Goal: Information Seeking & Learning: Understand process/instructions

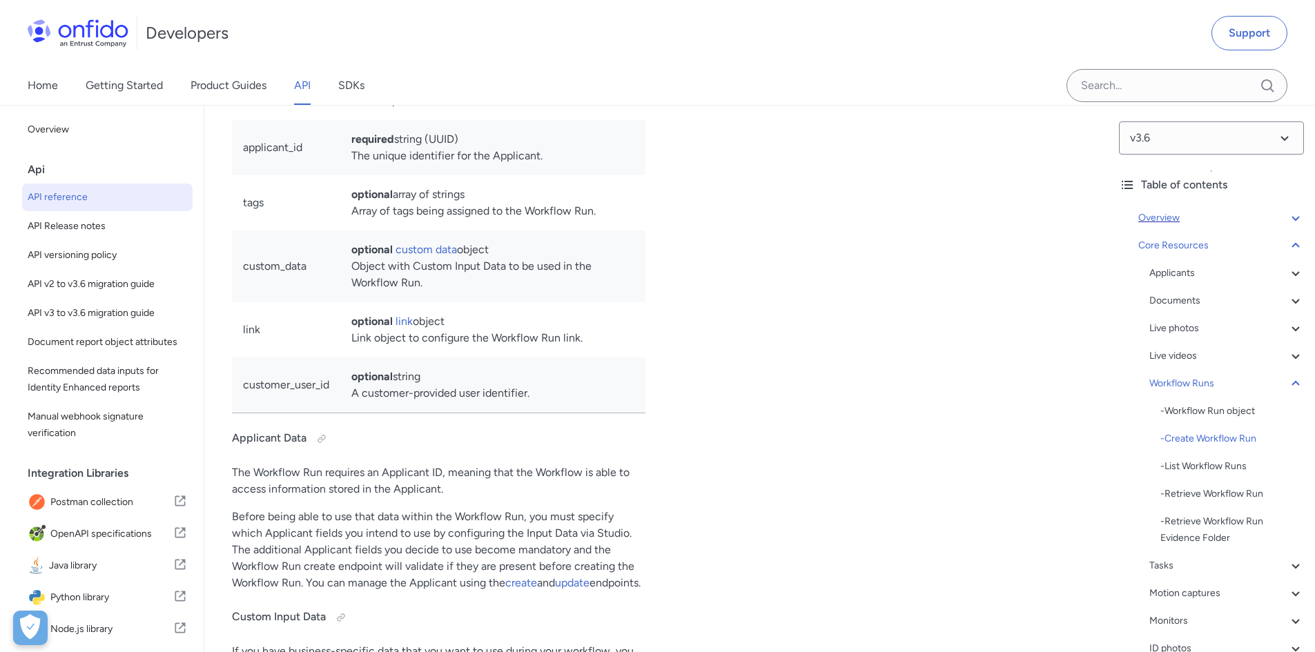
click at [1287, 216] on icon at bounding box center [1295, 218] width 17 height 17
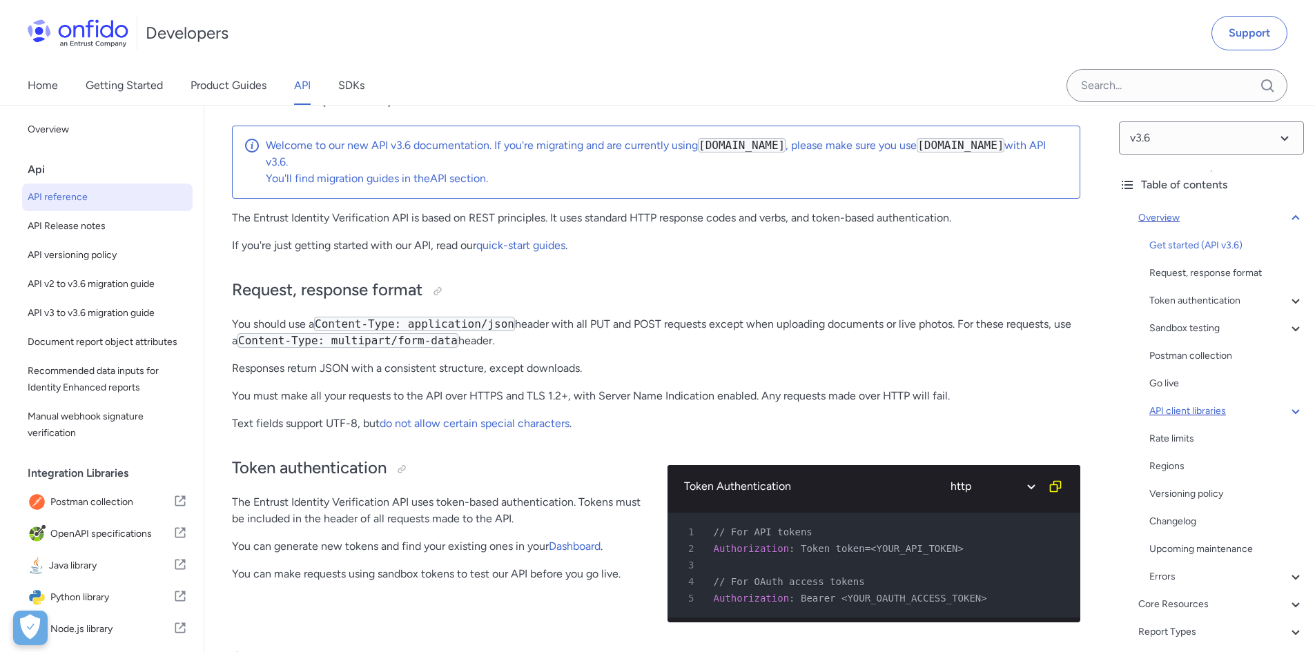
click at [1274, 411] on div "API client libraries" at bounding box center [1226, 411] width 155 height 17
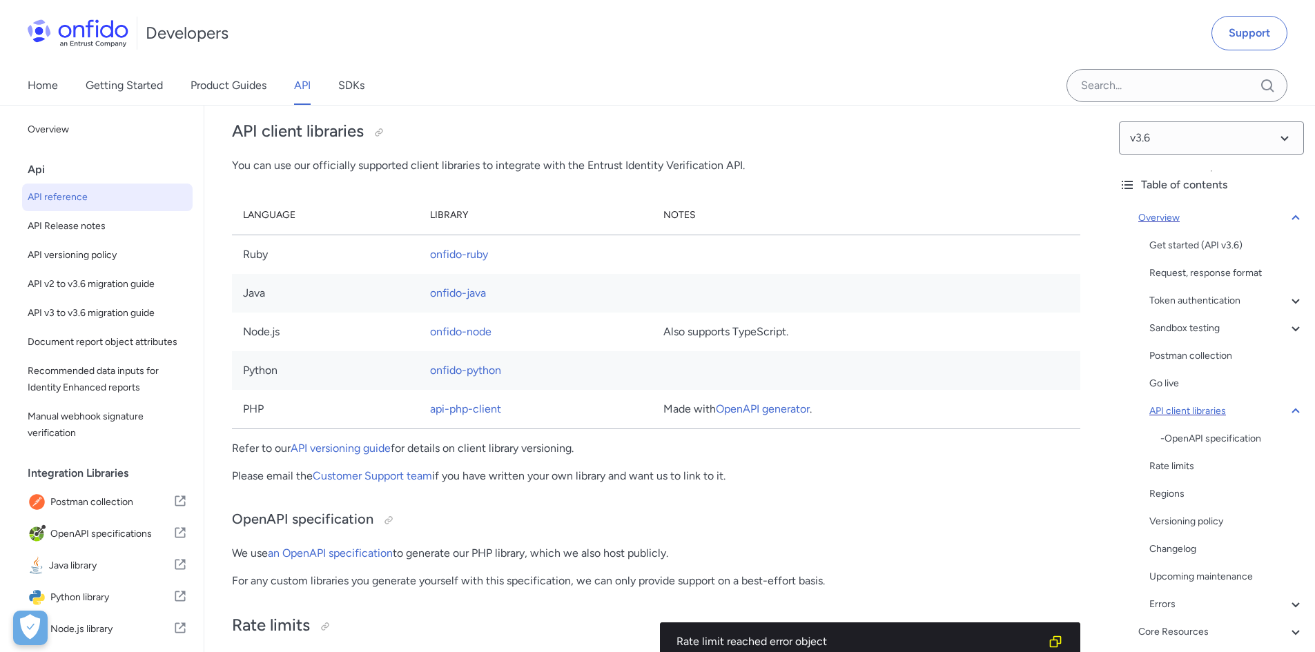
click at [1274, 411] on div "API client libraries" at bounding box center [1226, 411] width 155 height 17
click at [1245, 603] on div "Core Resources" at bounding box center [1221, 604] width 166 height 17
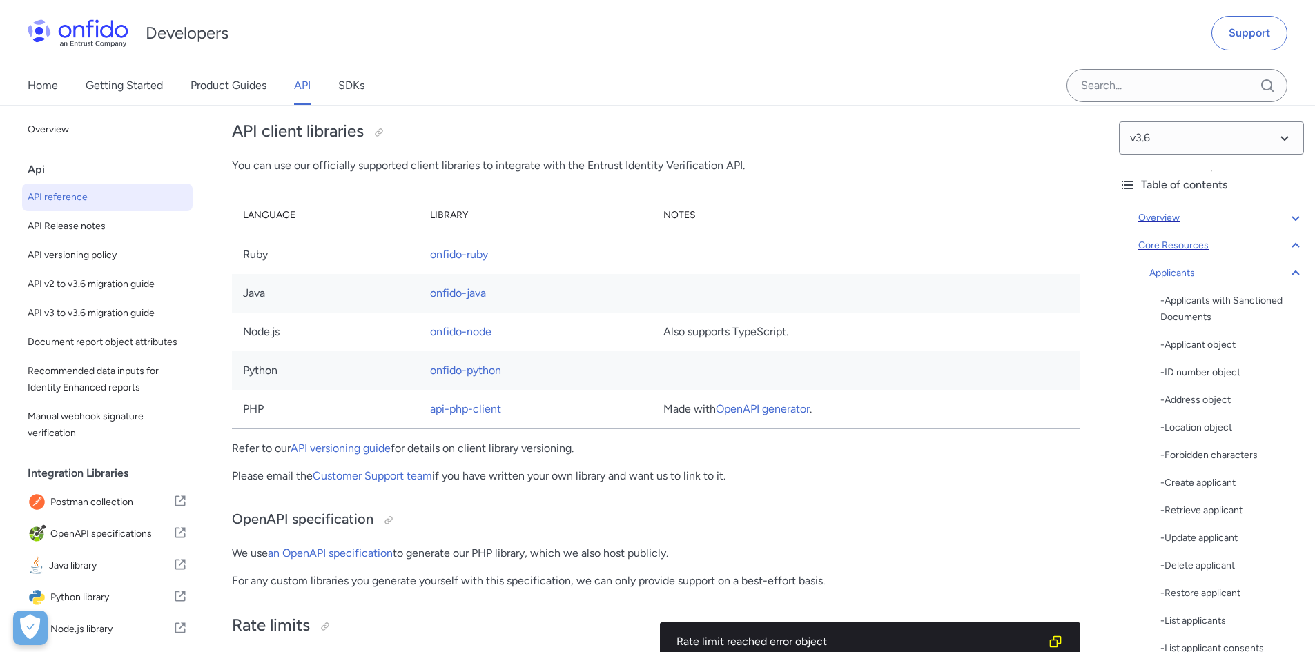
scroll to position [13660, 0]
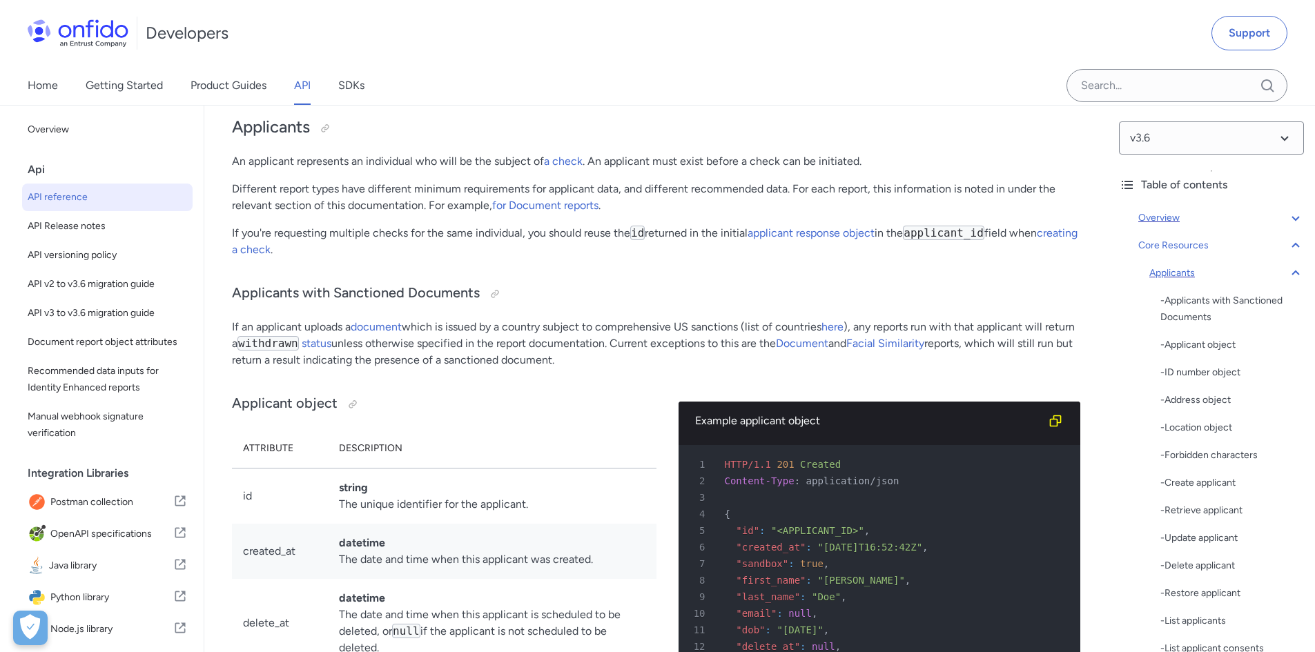
click at [1287, 275] on icon at bounding box center [1295, 273] width 17 height 17
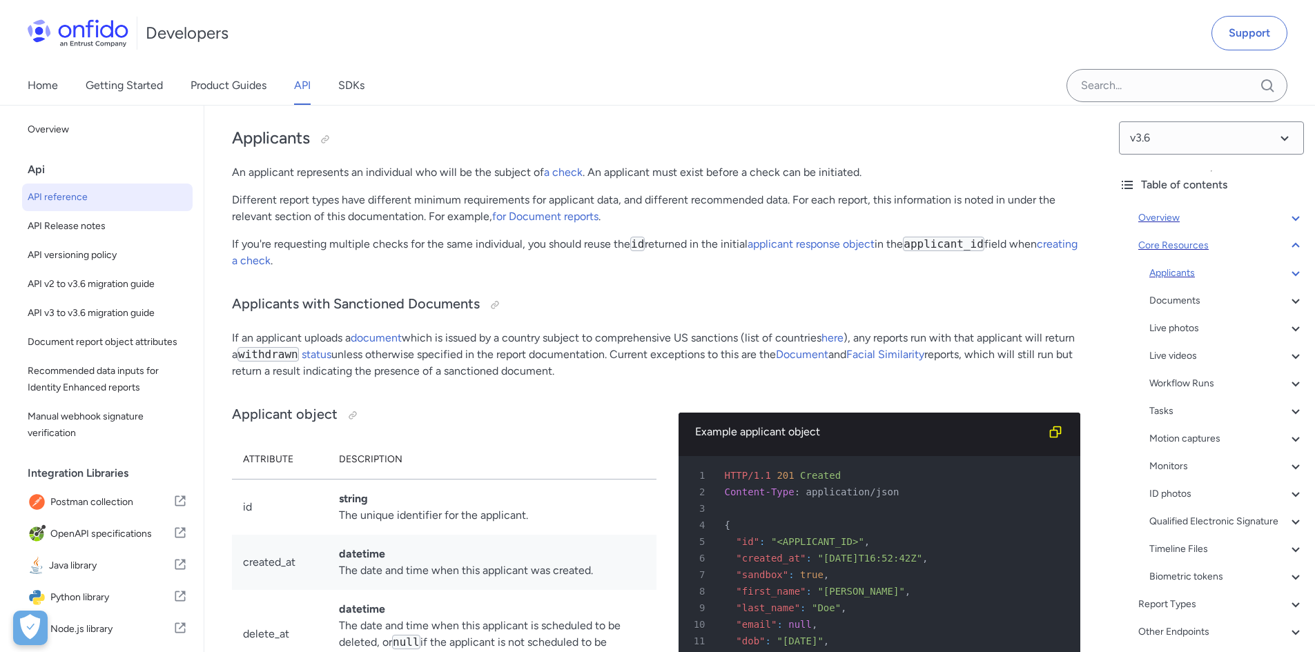
click at [1287, 246] on icon at bounding box center [1295, 245] width 17 height 17
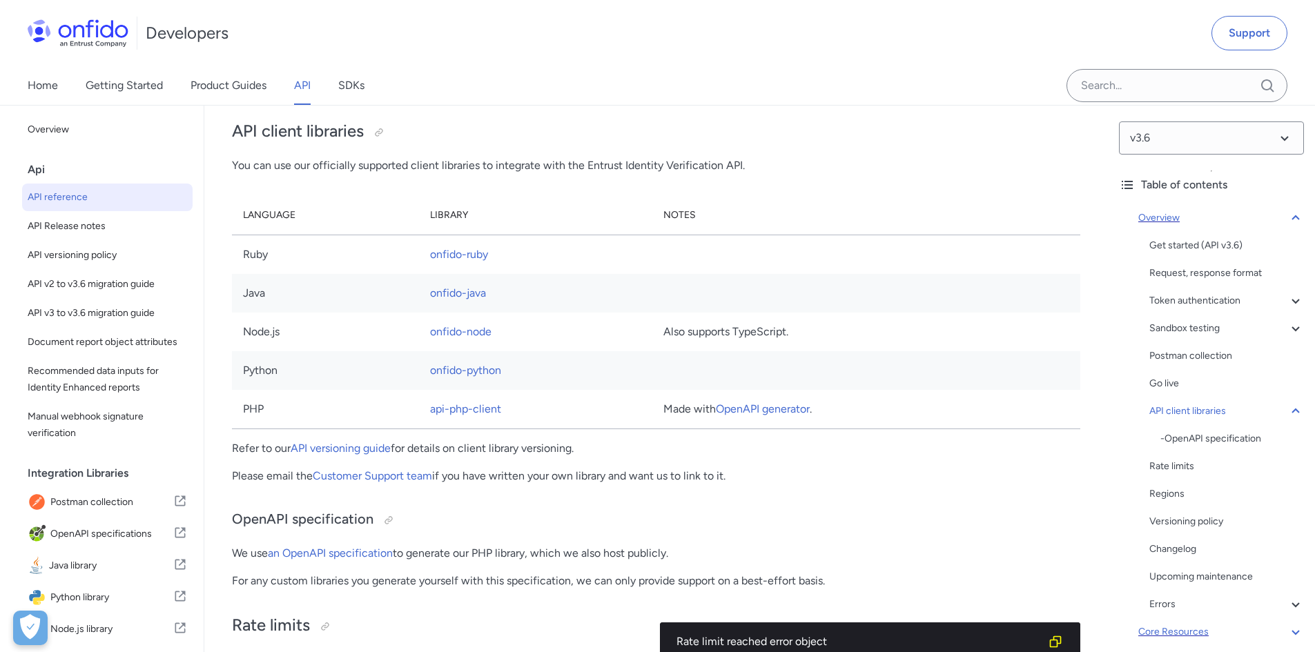
scroll to position [157, 0]
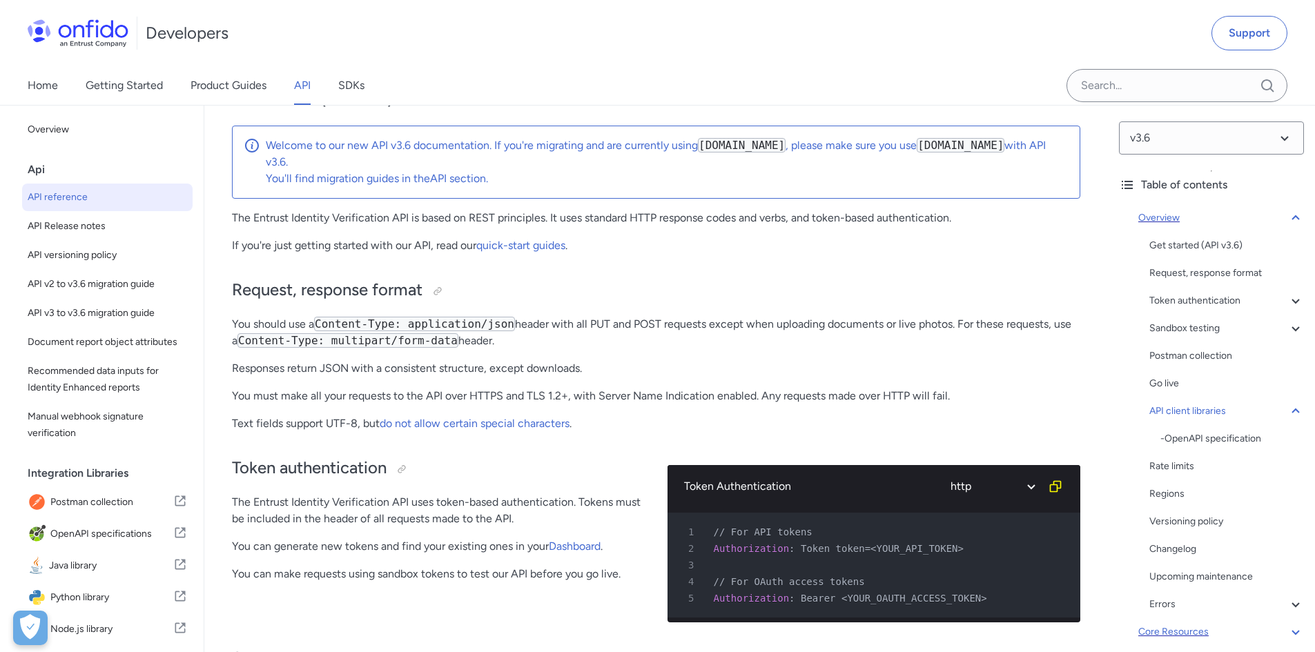
scroll to position [9298, 0]
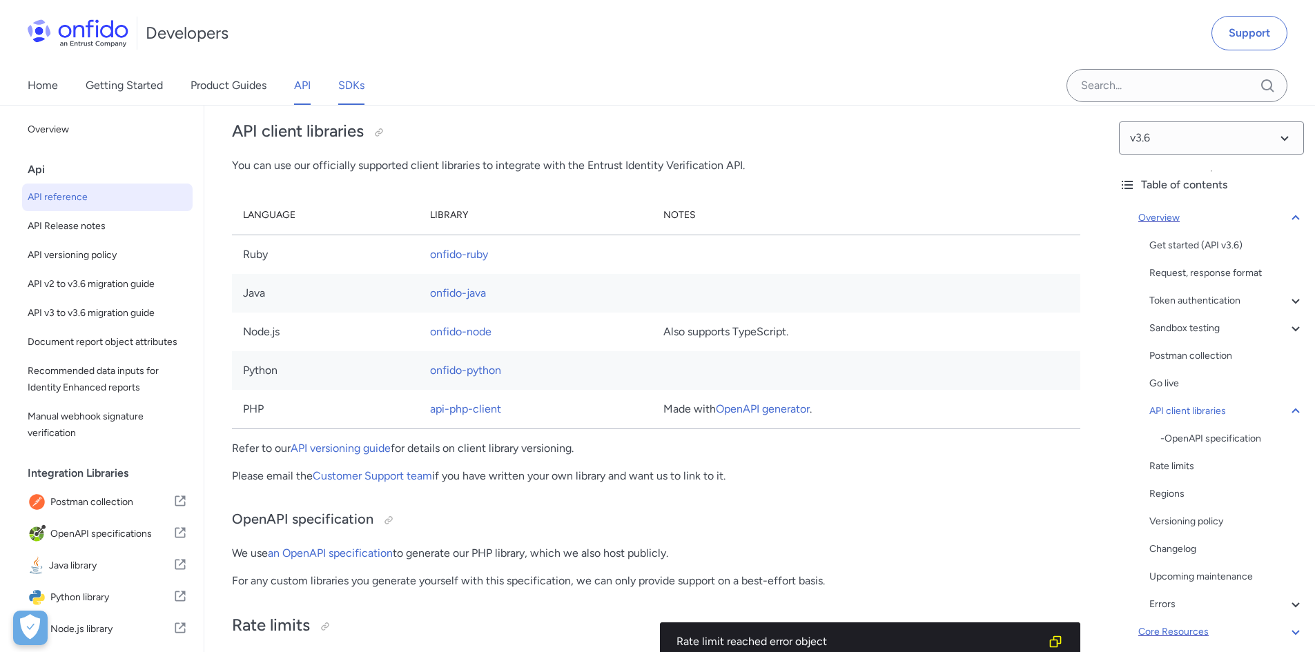
click at [355, 79] on link "SDKs" at bounding box center [351, 85] width 26 height 39
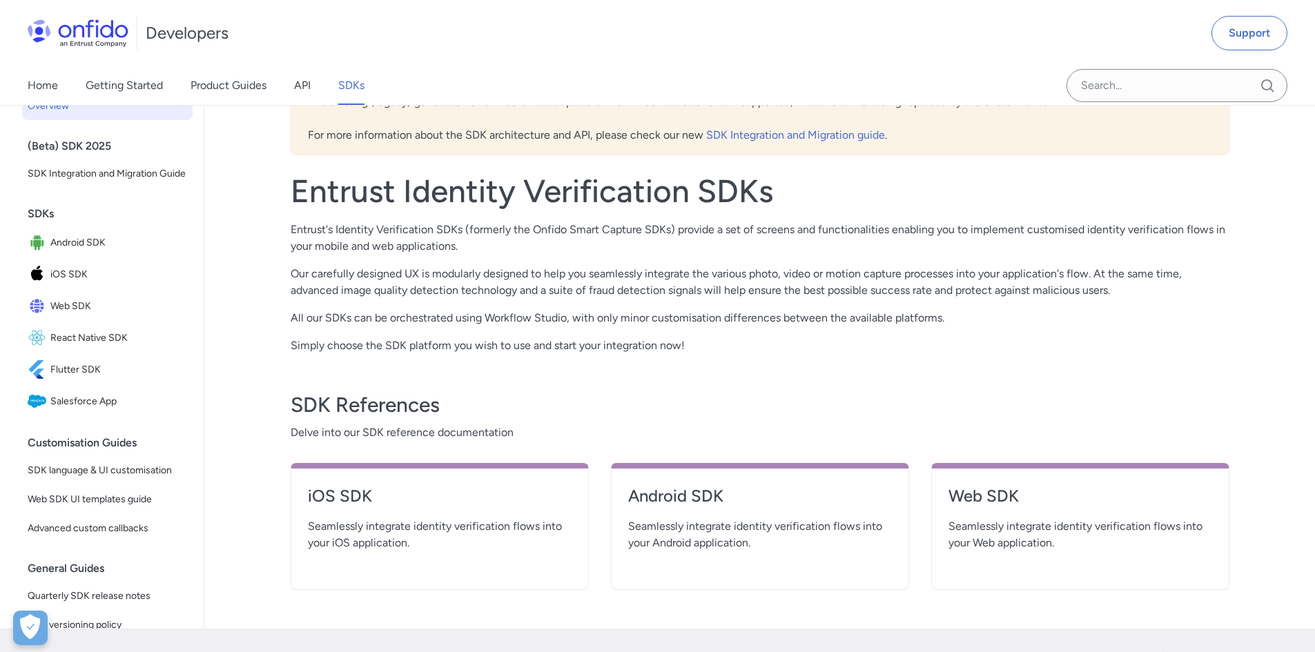
scroll to position [345, 0]
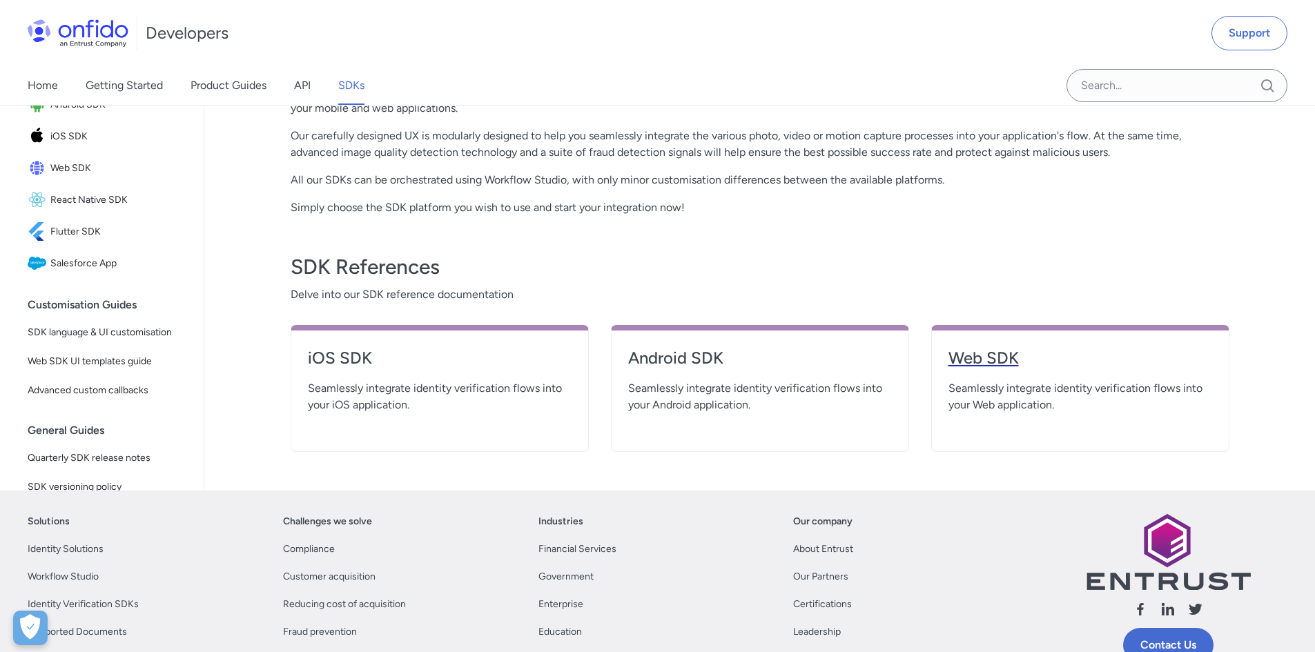
click at [1072, 366] on h4 "Web SDK" at bounding box center [1080, 358] width 264 height 22
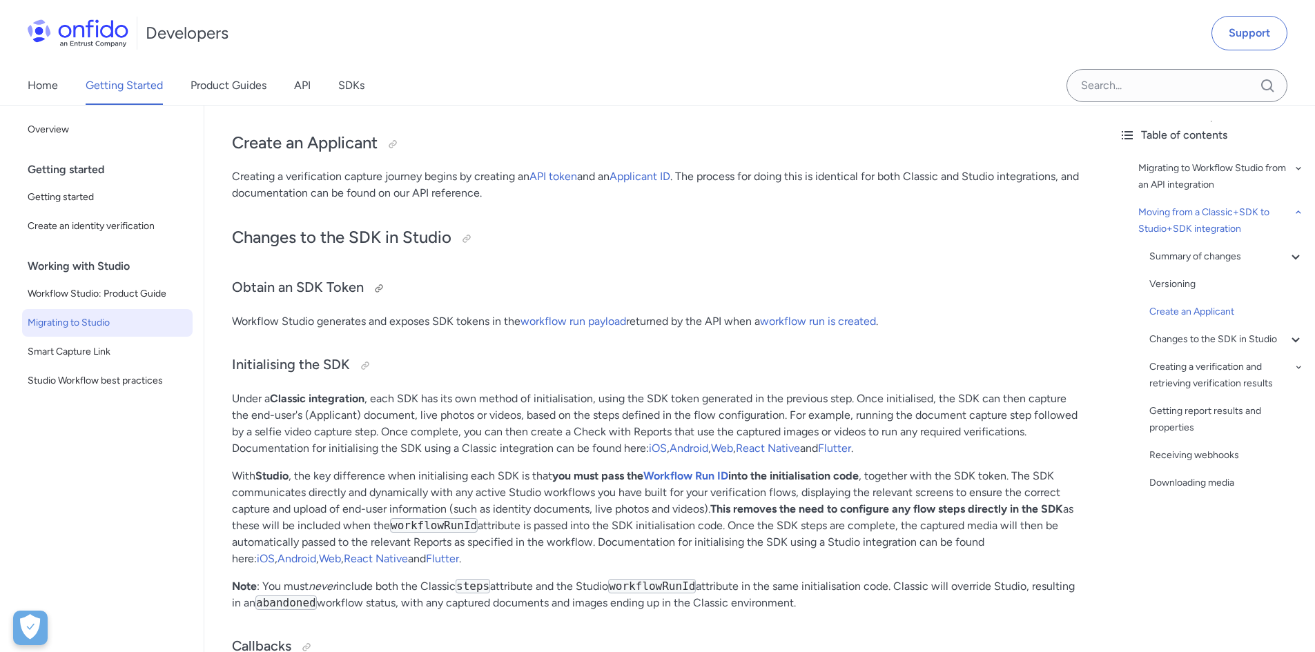
scroll to position [3588, 0]
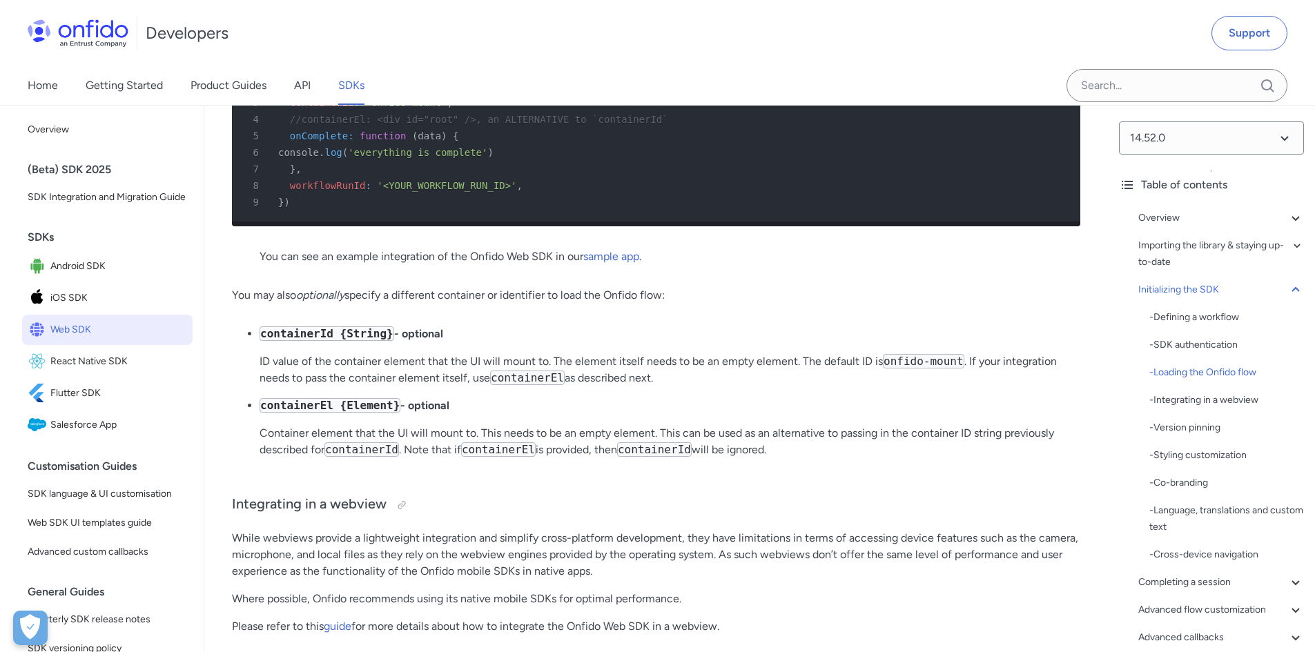
scroll to position [3381, 0]
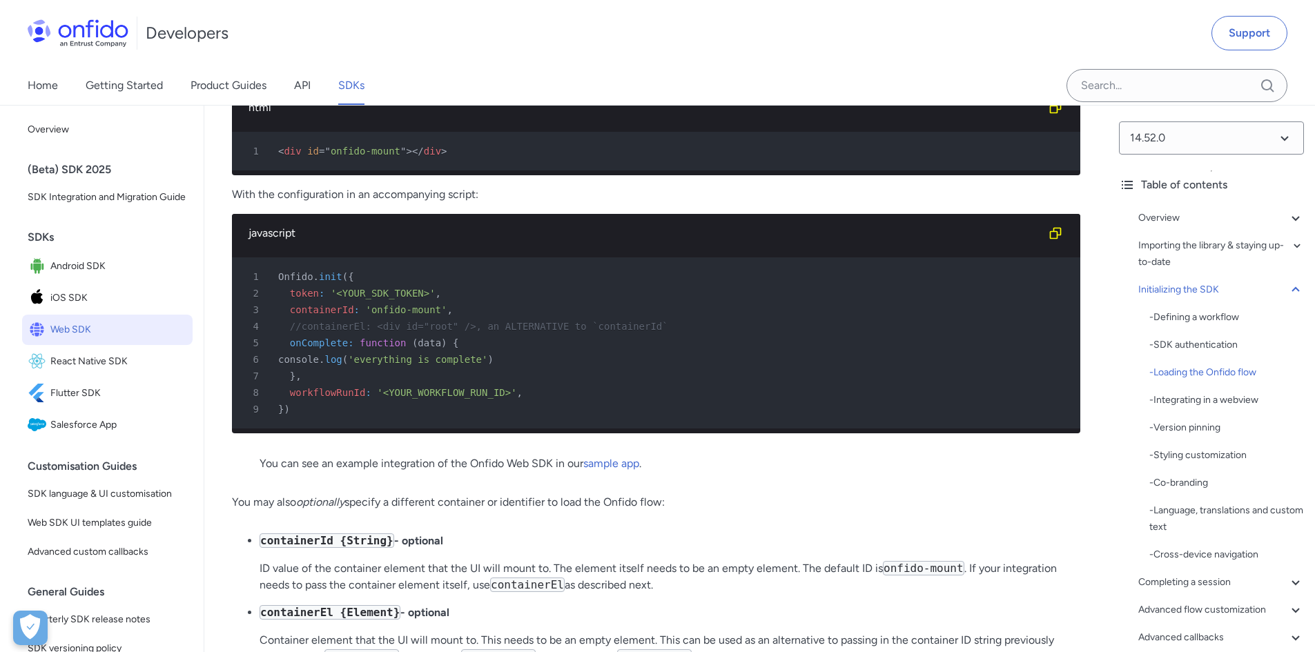
click at [326, 398] on span "workflowRunId" at bounding box center [328, 392] width 76 height 11
copy span "workflowRunId"
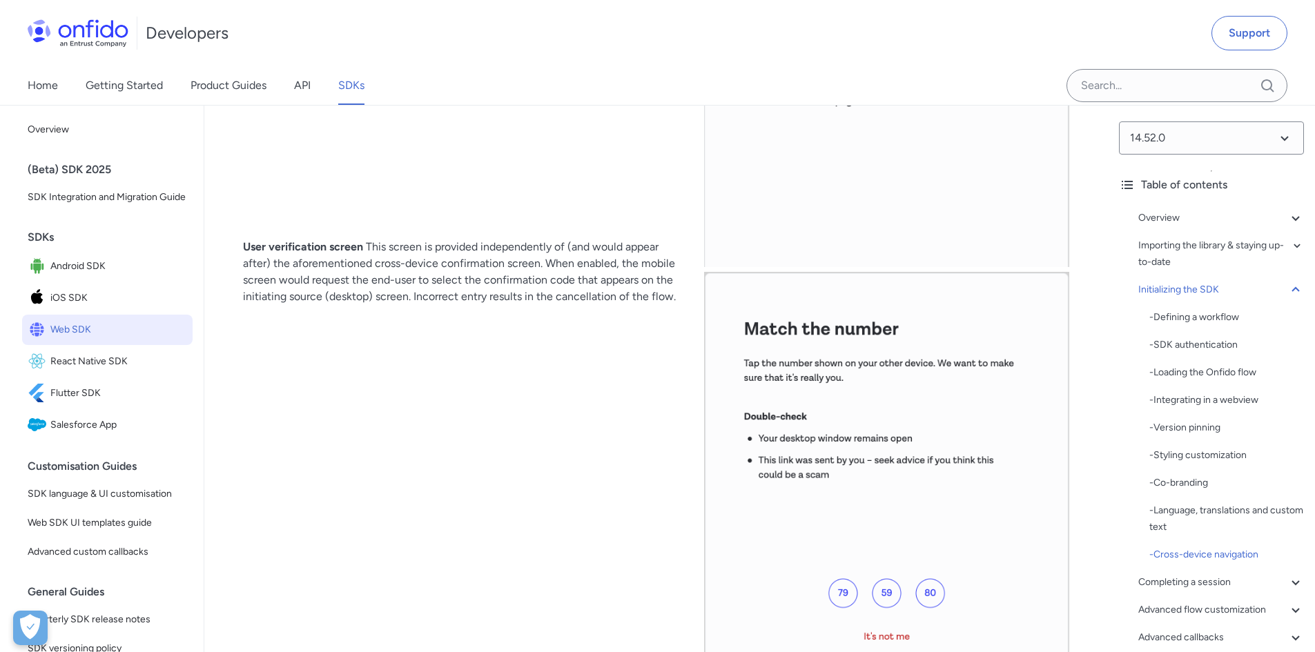
scroll to position [12697, 0]
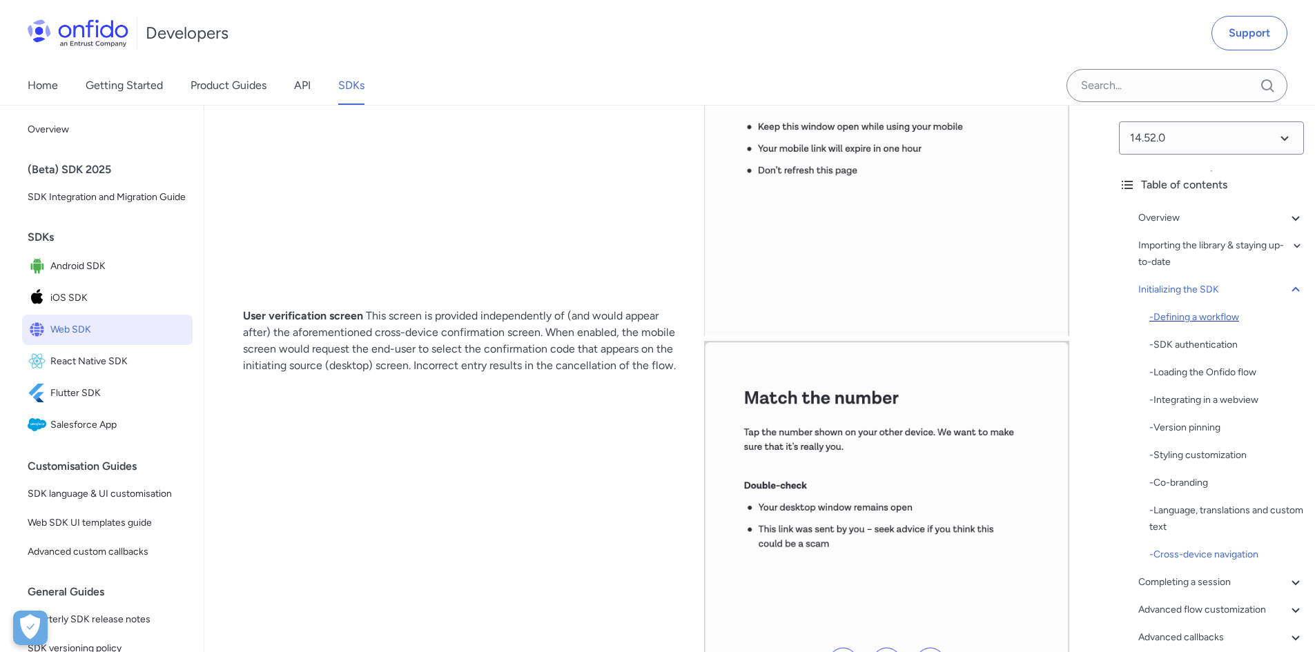
click at [1218, 321] on div "- Defining a workflow" at bounding box center [1226, 317] width 155 height 17
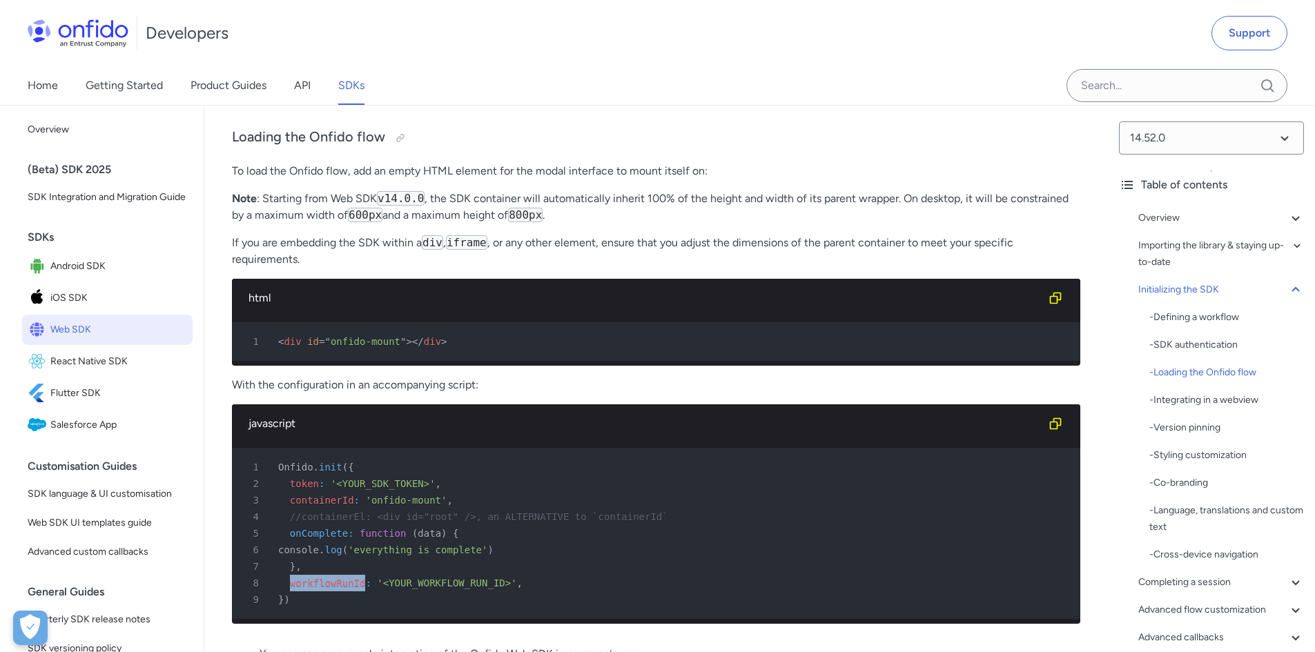
scroll to position [3467, 0]
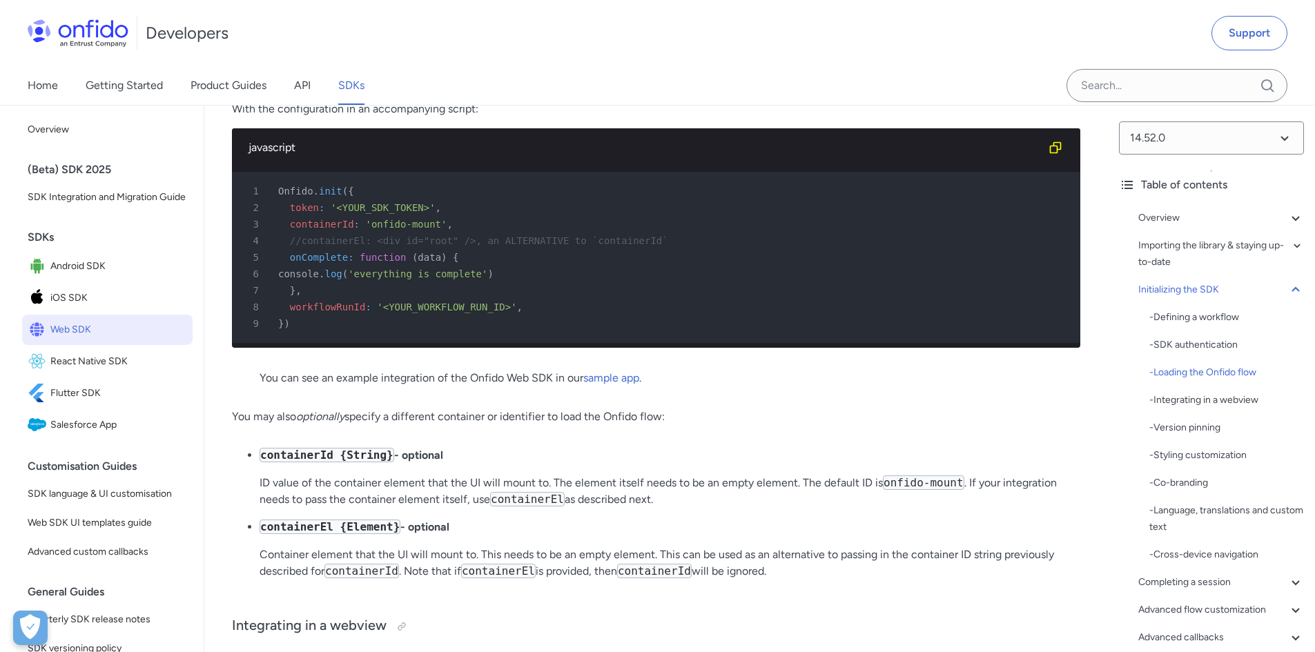
click at [735, 81] on div "Home Getting Started Product Guides API SDKs" at bounding box center [657, 85] width 1315 height 39
click at [1237, 143] on select at bounding box center [1211, 137] width 185 height 33
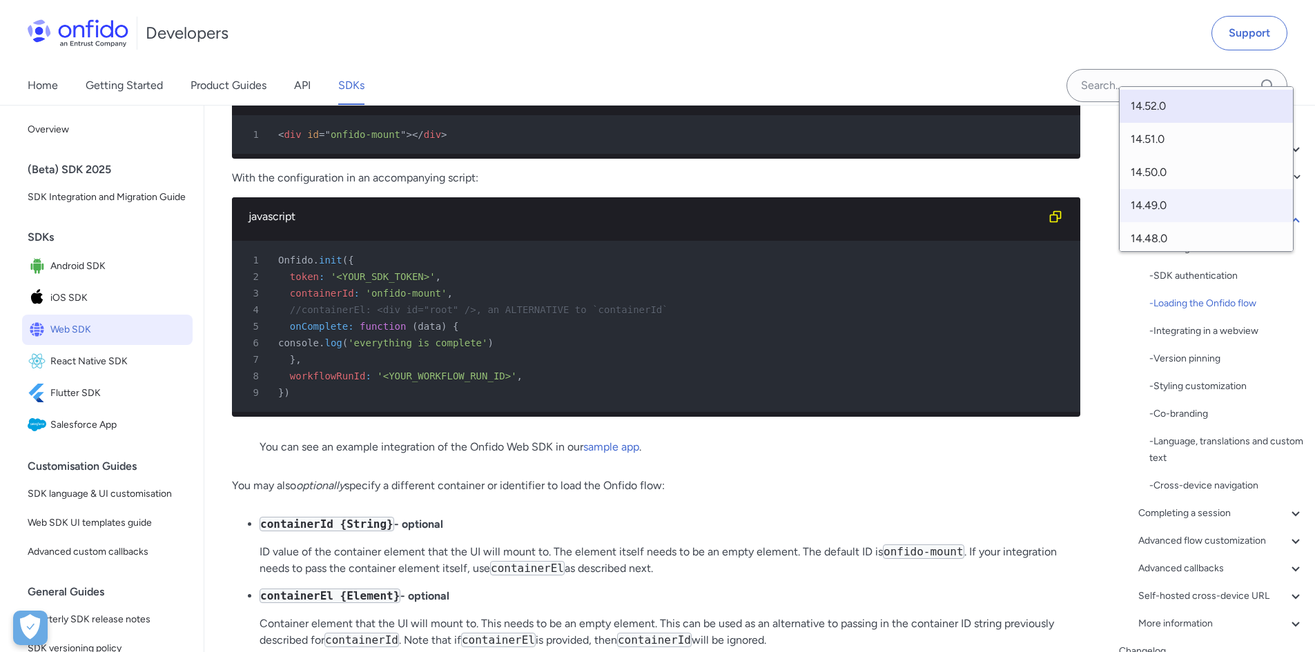
scroll to position [3329, 0]
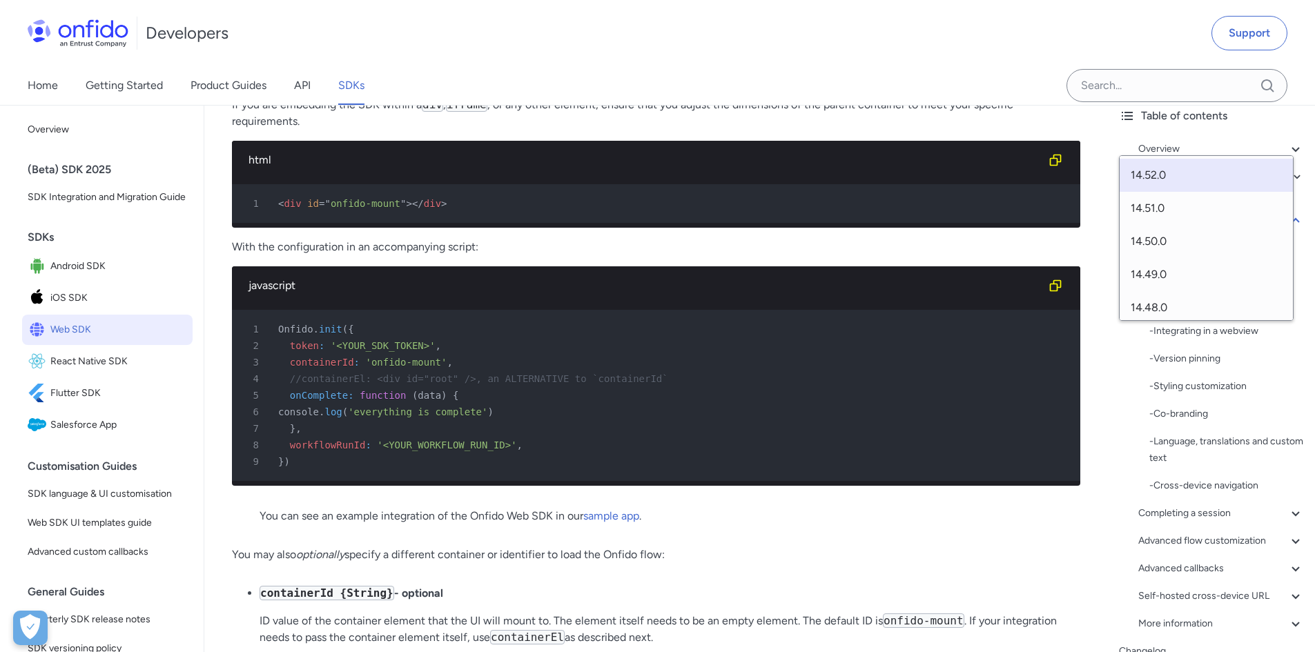
click at [906, 72] on div "Home Getting Started Product Guides API SDKs" at bounding box center [657, 85] width 1315 height 39
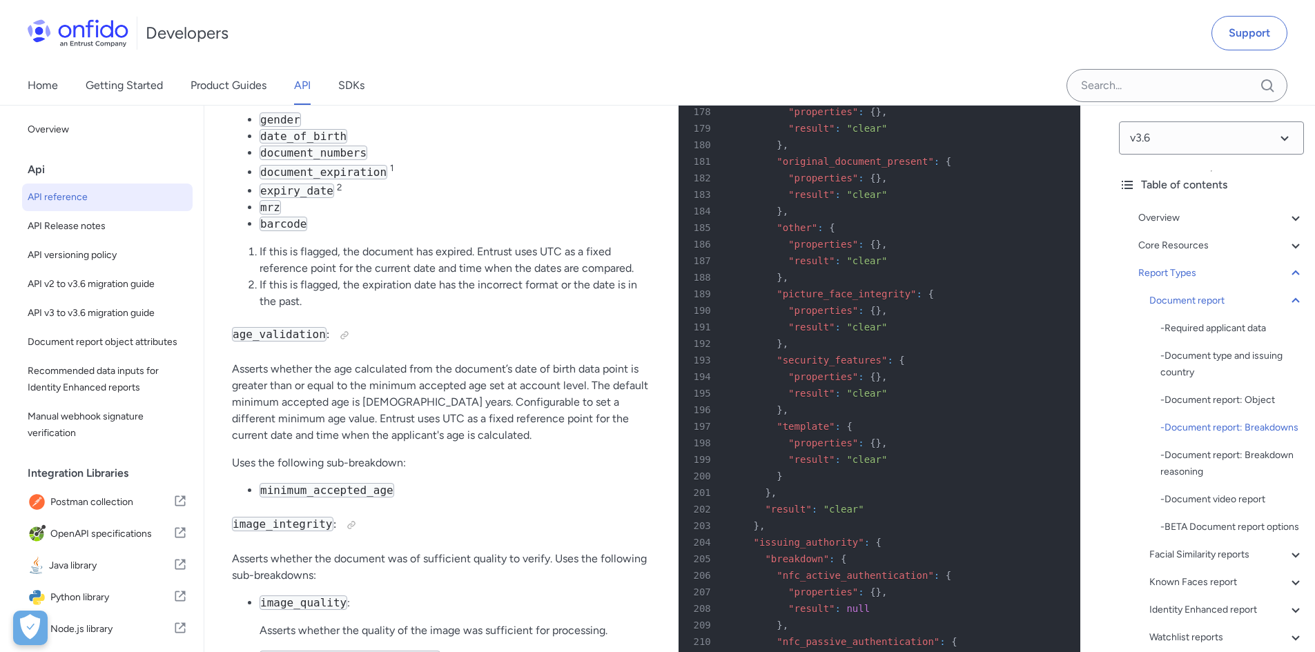
scroll to position [52710, 0]
